Goal: Task Accomplishment & Management: Use online tool/utility

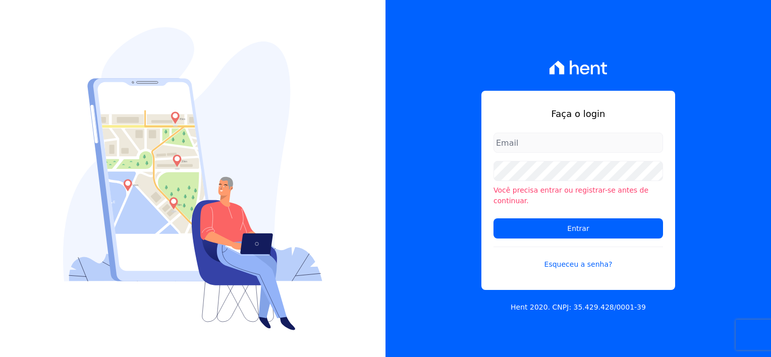
click at [515, 153] on input "email" at bounding box center [578, 143] width 170 height 20
click at [517, 143] on input "email" at bounding box center [578, 143] width 170 height 20
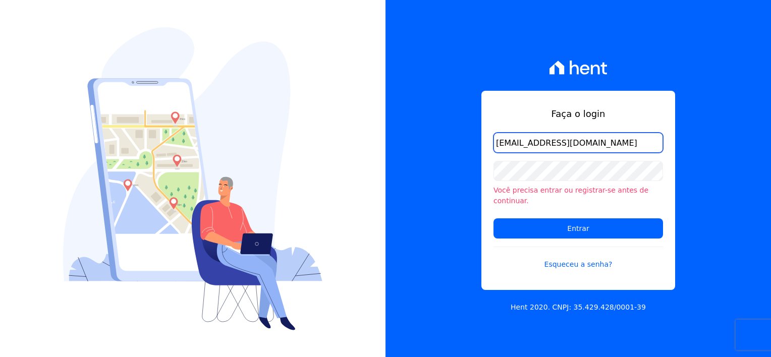
click at [509, 148] on input "finaceiro@flexinc.com.br" at bounding box center [578, 143] width 170 height 20
type input "financeiro@flexinc.com.br"
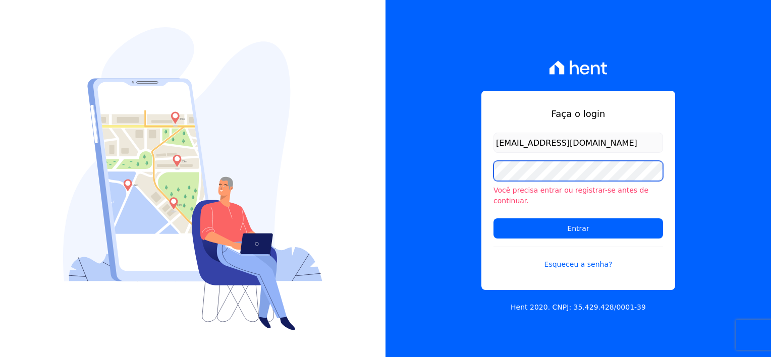
click at [363, 190] on div "Faça o login financeiro@flexinc.com.br Você precisa entrar ou registrar-se ante…" at bounding box center [385, 178] width 771 height 357
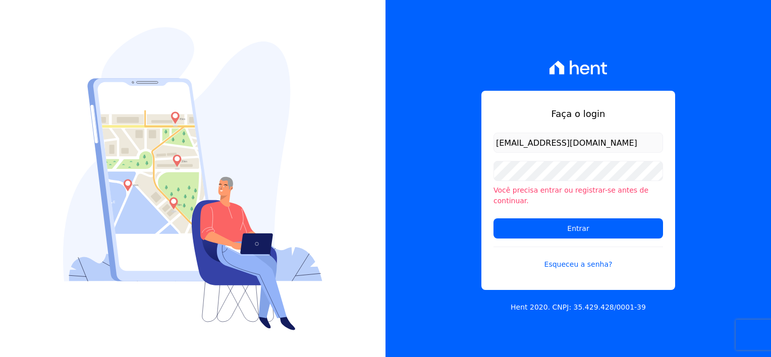
click at [418, 223] on div "Faça o login financeiro@flexinc.com.br Você precisa entrar ou registrar-se ante…" at bounding box center [579, 178] width 386 height 357
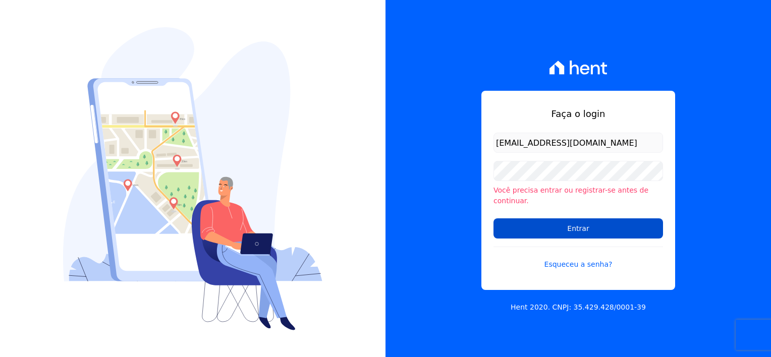
click at [559, 233] on input "Entrar" at bounding box center [578, 228] width 170 height 20
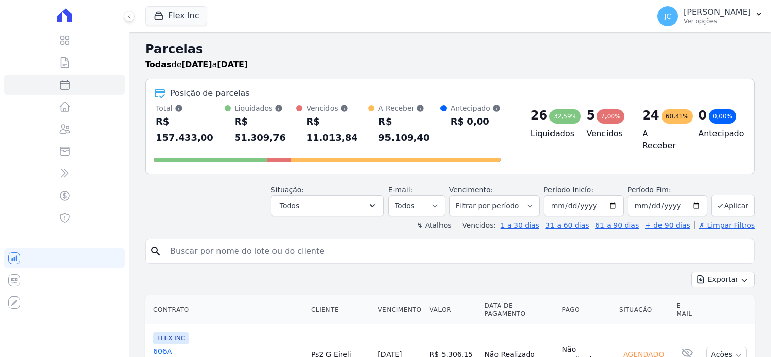
select select
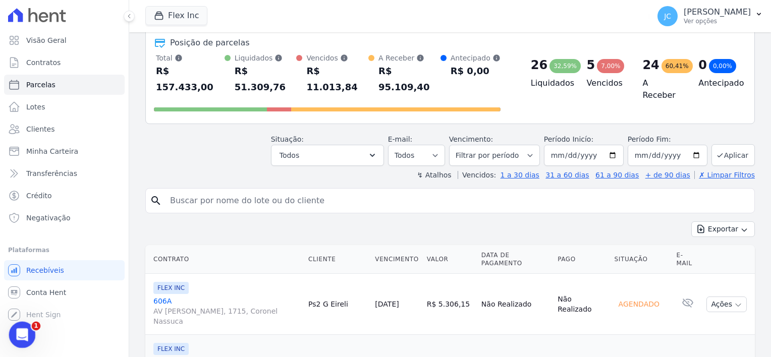
click at [23, 332] on icon "Abertura do Messenger da Intercom" at bounding box center [21, 333] width 17 height 17
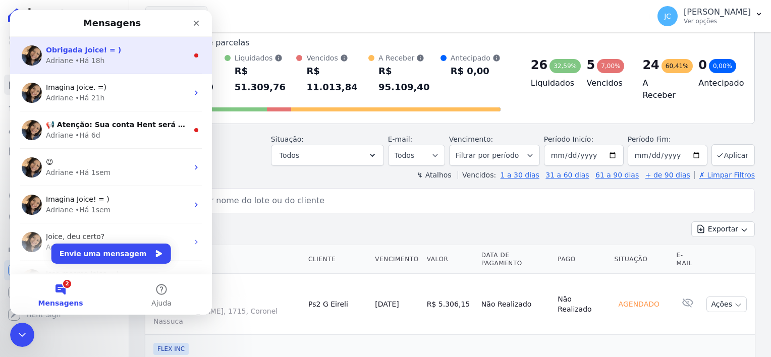
click at [81, 47] on span "Obrigada Joice! = )" at bounding box center [83, 50] width 75 height 8
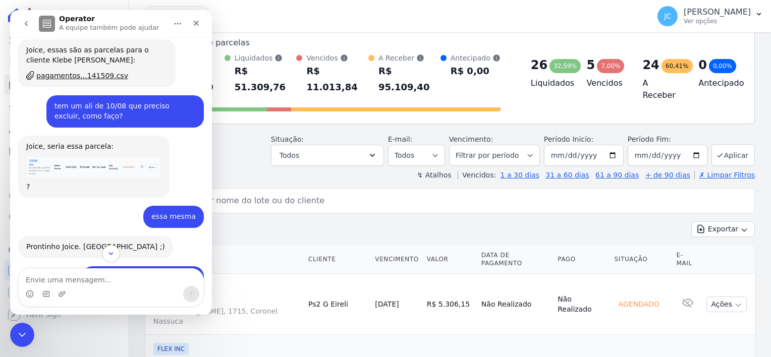
scroll to position [454, 0]
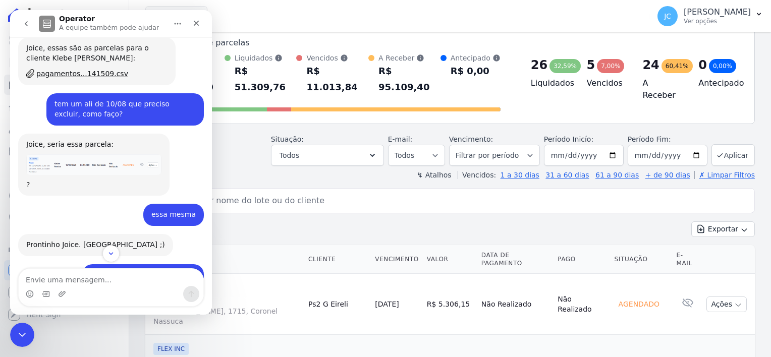
click at [99, 161] on img "Adriane diz…" at bounding box center [93, 164] width 135 height 21
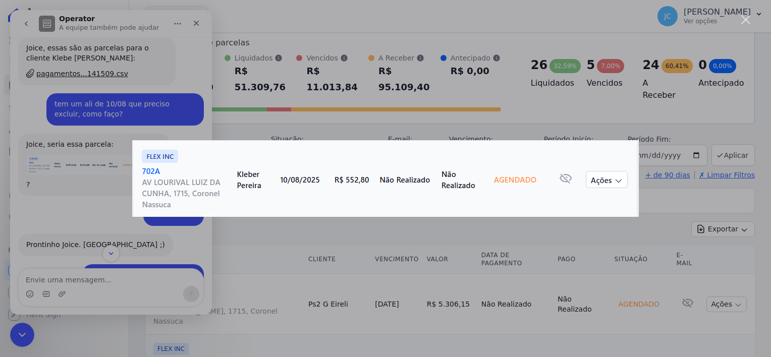
click at [100, 155] on div "Messenger da Intercom" at bounding box center [385, 178] width 771 height 357
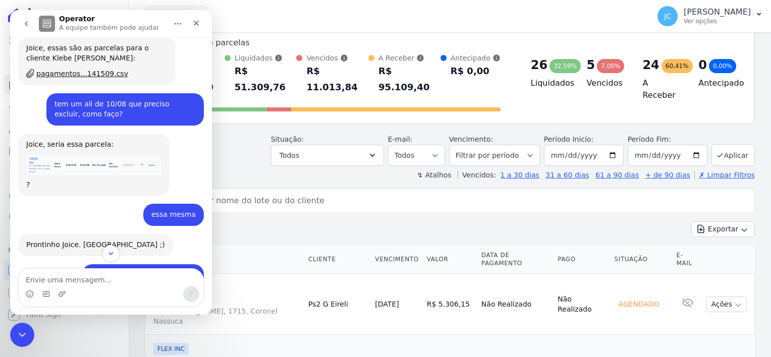
scroll to position [513, 0]
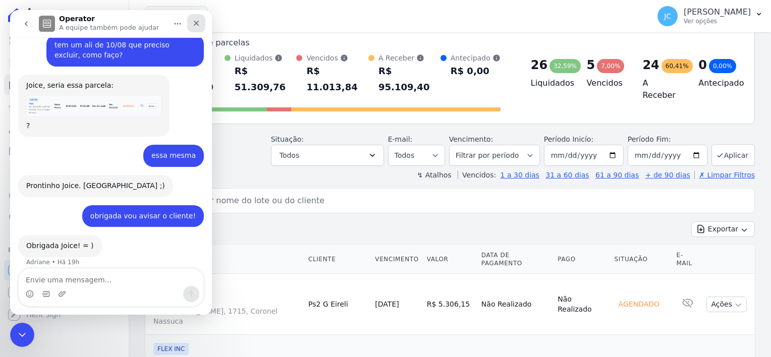
click at [192, 24] on icon "Fechar" at bounding box center [196, 23] width 8 height 8
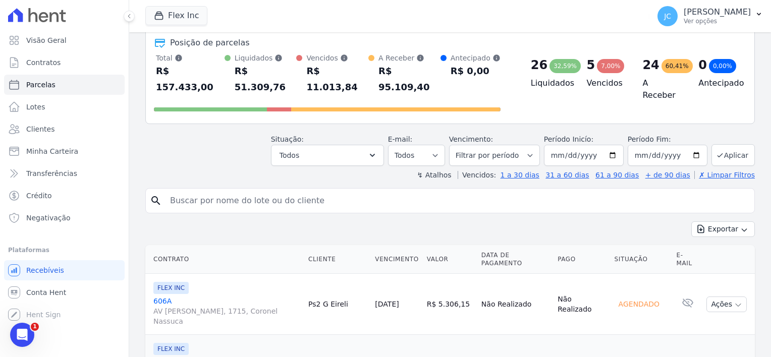
click at [168, 191] on input "search" at bounding box center [457, 201] width 586 height 20
type input "kle"
click at [154, 195] on icon "search" at bounding box center [156, 201] width 12 height 12
click at [734, 144] on button "Aplicar" at bounding box center [732, 155] width 43 height 22
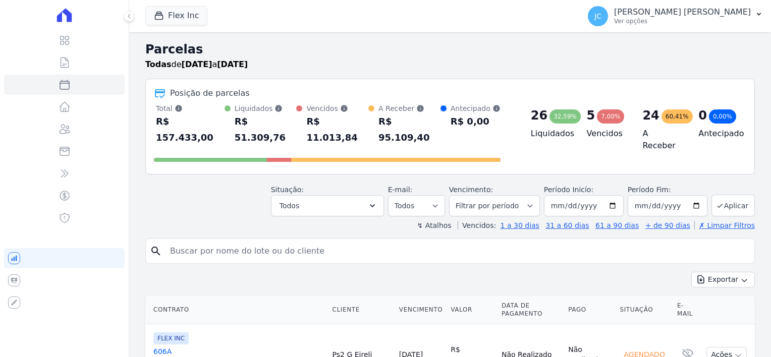
select select
